Goal: Task Accomplishment & Management: Use online tool/utility

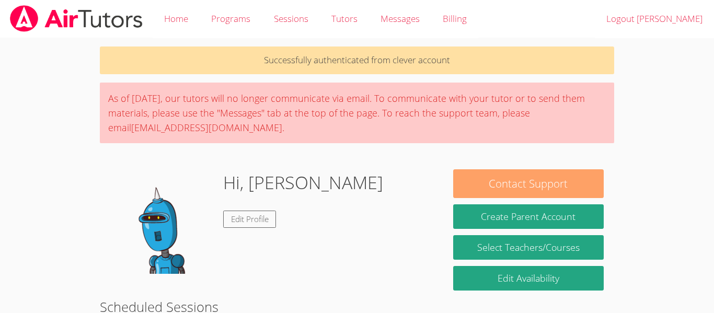
click at [544, 182] on button "Contact Support" at bounding box center [528, 183] width 150 height 29
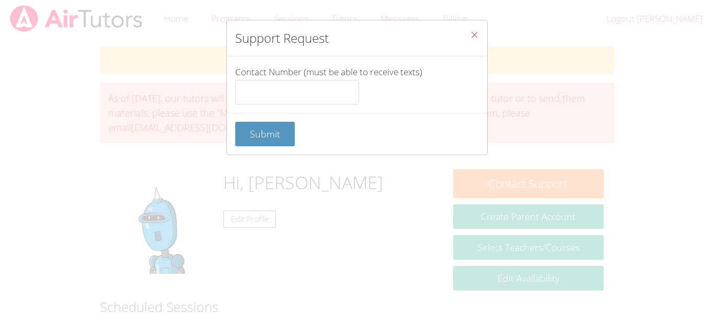
click at [472, 31] on icon "Close" at bounding box center [474, 34] width 9 height 9
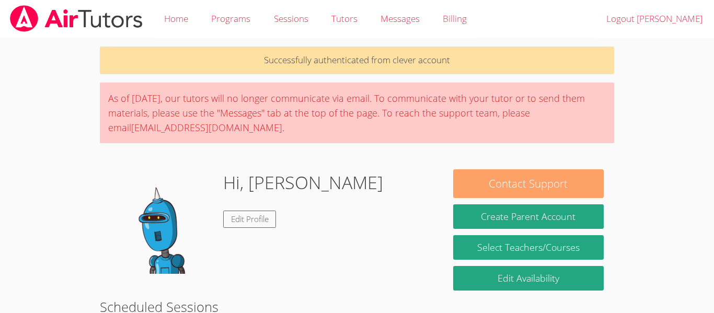
click at [530, 179] on button "Contact Support" at bounding box center [528, 183] width 150 height 29
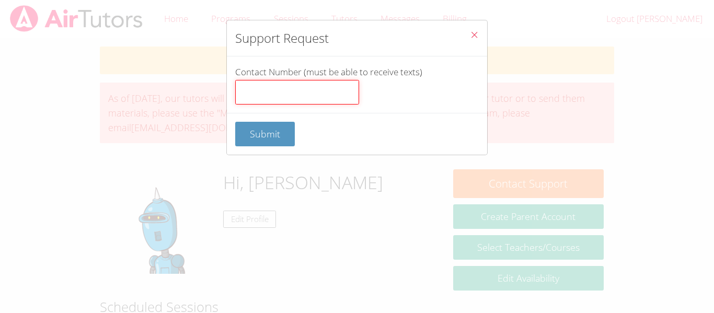
click at [294, 95] on input "Contact Number (must be able to receive texts)" at bounding box center [297, 92] width 124 height 25
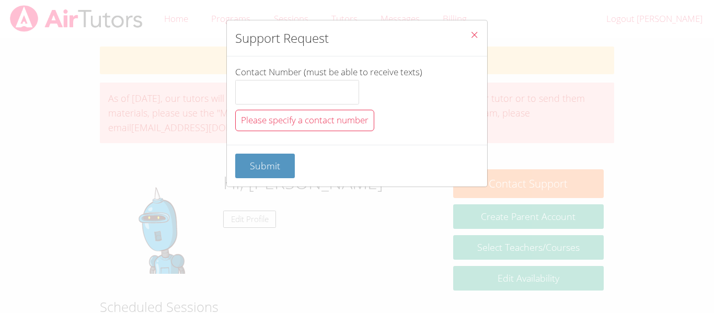
click at [462, 24] on button "Close" at bounding box center [474, 36] width 26 height 32
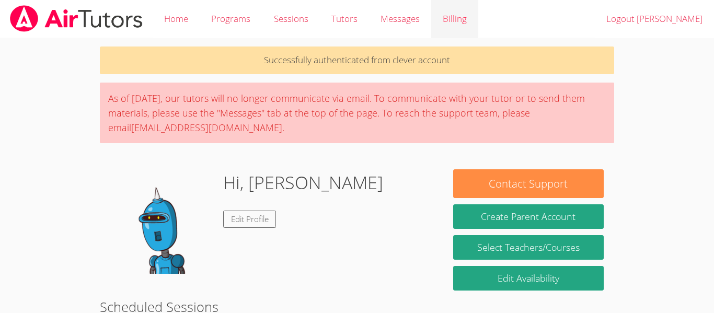
click at [469, 37] on link "Billing" at bounding box center [454, 19] width 47 height 38
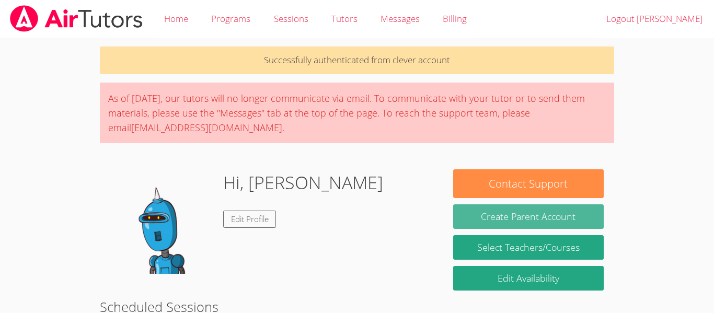
click at [540, 219] on button "Create Parent Account" at bounding box center [528, 216] width 150 height 25
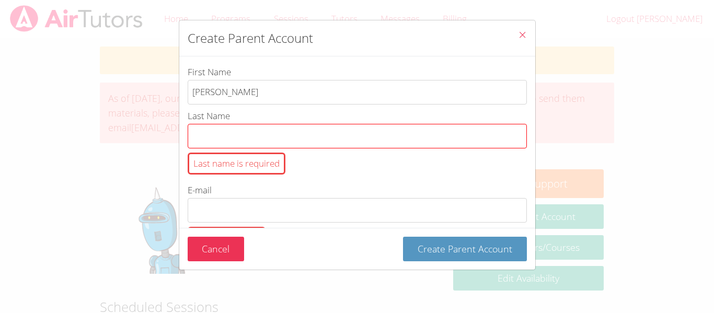
type input "emily"
click at [249, 134] on input "Last Name Last name is required" at bounding box center [357, 136] width 339 height 25
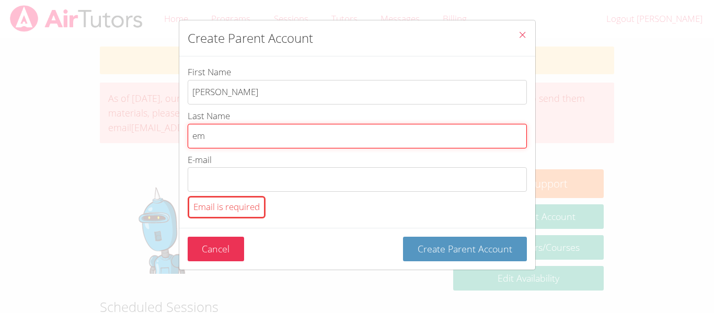
type input "e"
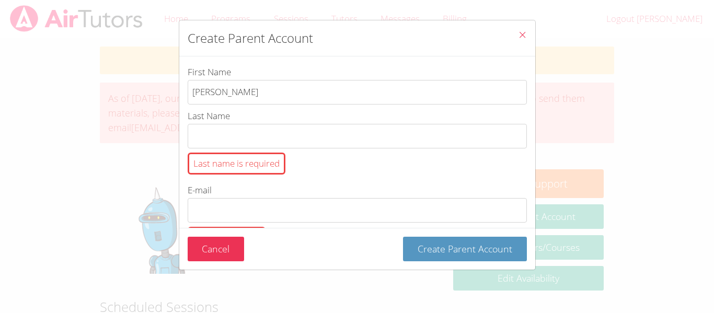
click at [522, 31] on icon "Close" at bounding box center [522, 34] width 9 height 9
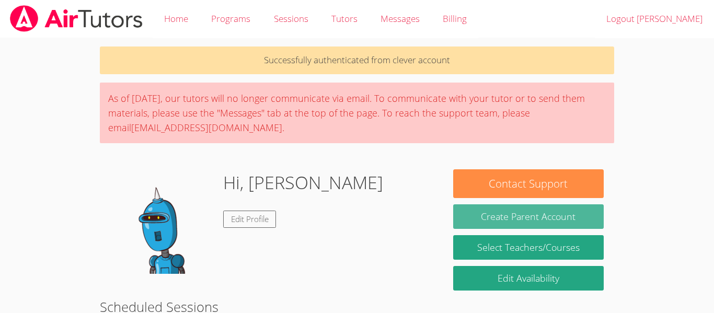
click at [476, 215] on button "Create Parent Account" at bounding box center [528, 216] width 150 height 25
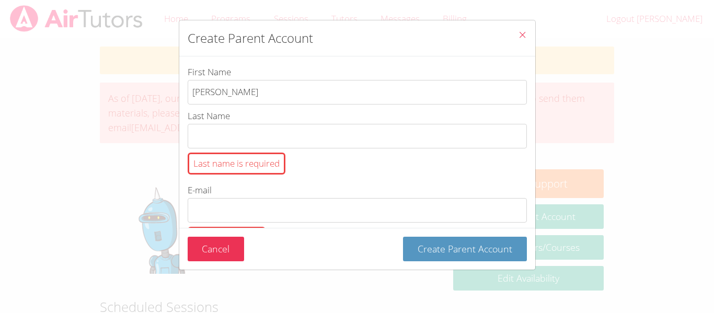
type input "emily"
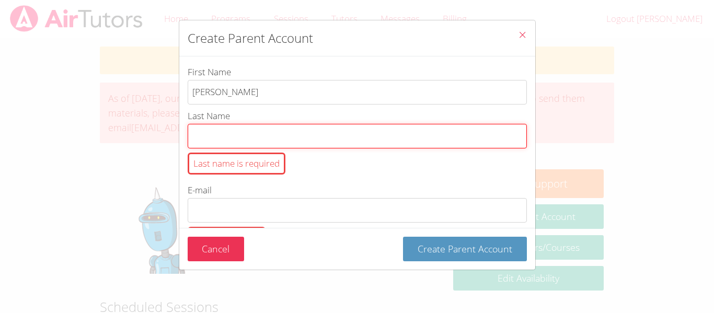
click at [237, 135] on input "Last Name Last name is required" at bounding box center [357, 136] width 339 height 25
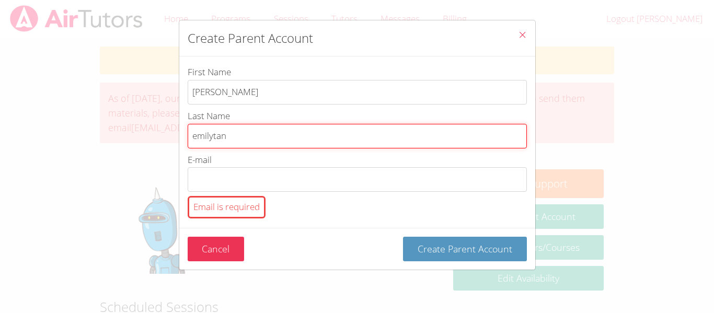
click at [403, 237] on button "Create Parent Account" at bounding box center [465, 249] width 124 height 25
type input "em"
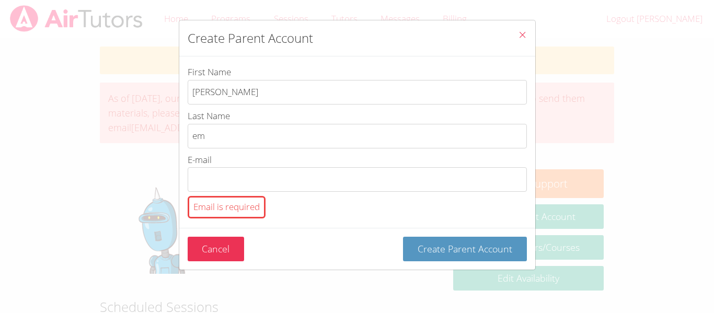
click at [522, 32] on icon "Close" at bounding box center [522, 34] width 9 height 9
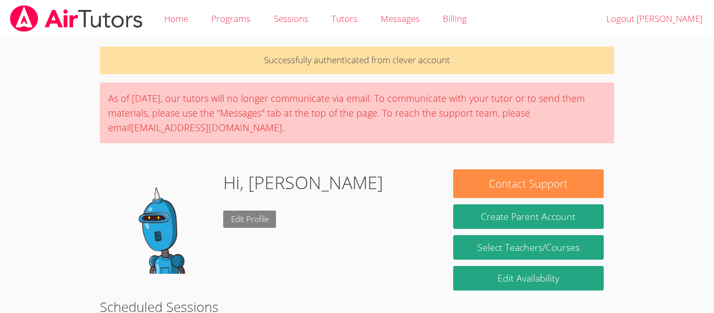
click at [250, 226] on link "Edit Profile" at bounding box center [249, 219] width 53 height 17
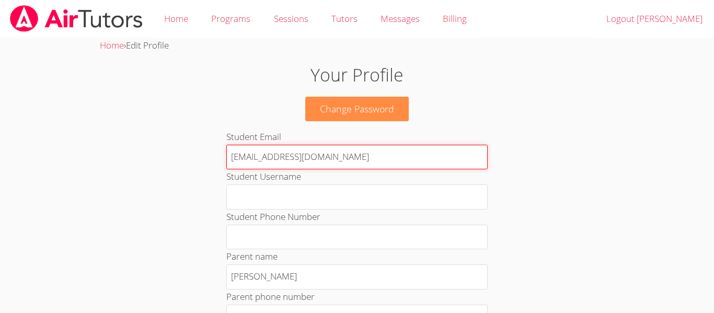
click at [348, 152] on input "et106964@student.musd.org" at bounding box center [356, 157] width 261 height 25
type input "et106964@student.mus"
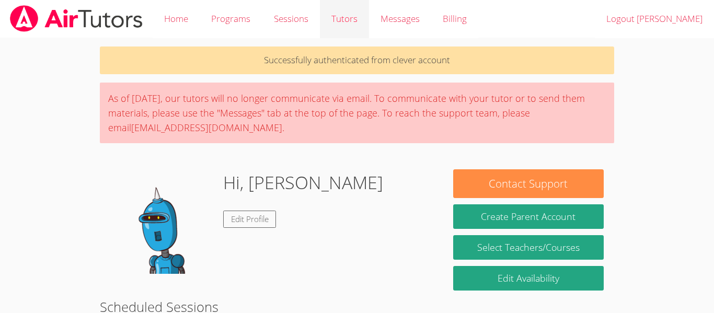
click at [337, 27] on link "Tutors" at bounding box center [344, 19] width 49 height 38
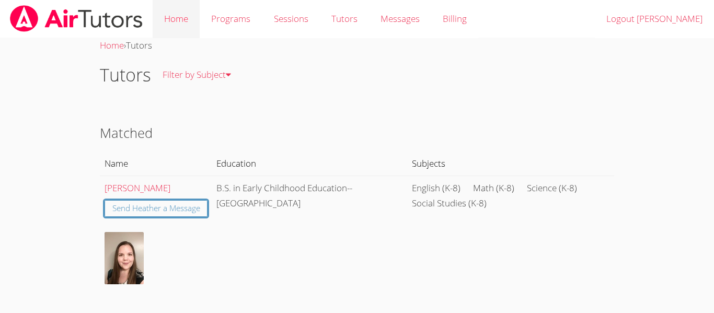
click at [180, 23] on link "Home" at bounding box center [176, 19] width 47 height 38
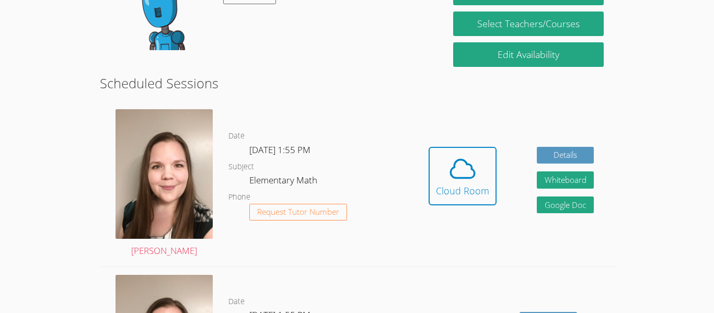
scroll to position [230, 0]
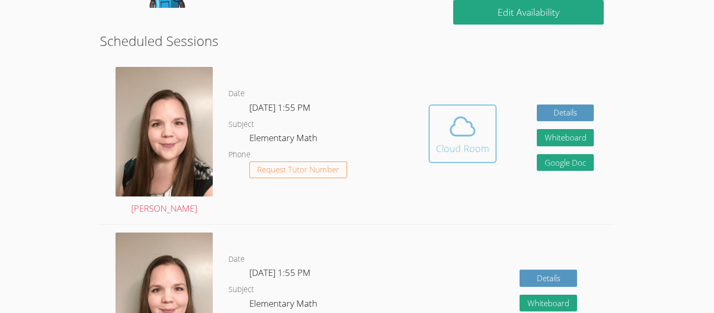
click at [465, 126] on icon at bounding box center [462, 126] width 29 height 29
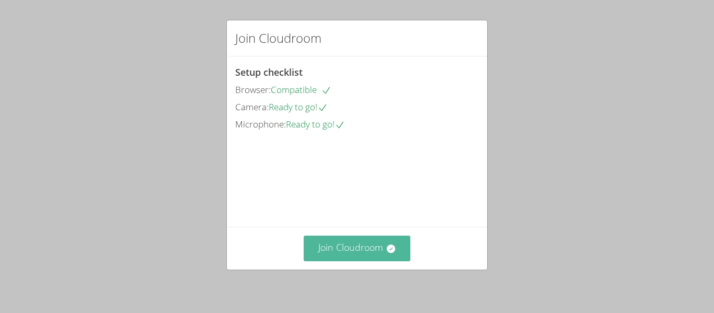
click at [348, 250] on button "Join Cloudroom" at bounding box center [356, 249] width 107 height 26
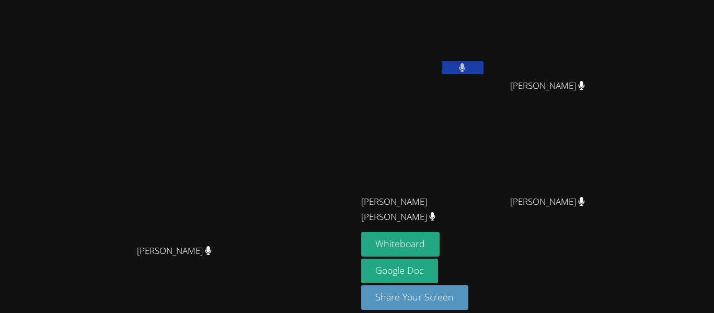
click at [464, 68] on button at bounding box center [462, 67] width 42 height 13
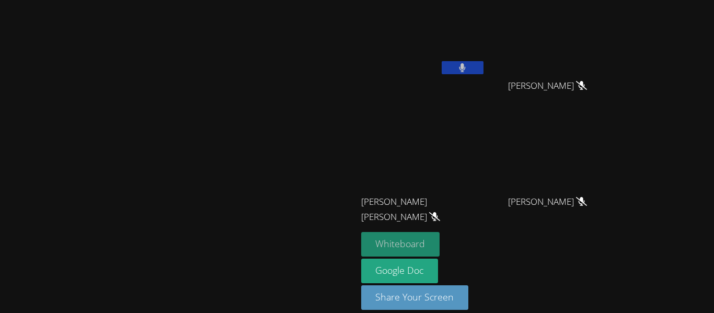
click at [440, 252] on button "Whiteboard" at bounding box center [400, 244] width 79 height 25
